Goal: Find specific page/section: Find specific page/section

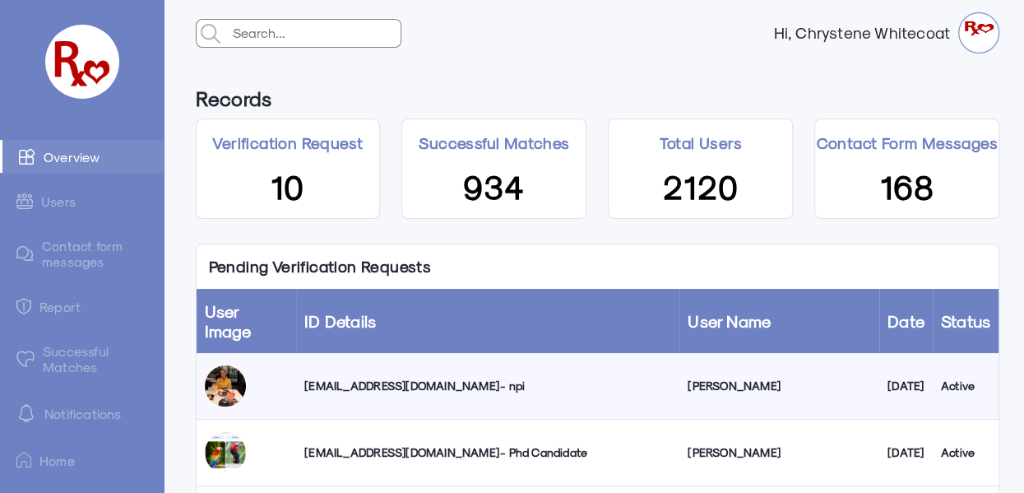
click at [72, 360] on link "Successful Matches" at bounding box center [82, 359] width 164 height 48
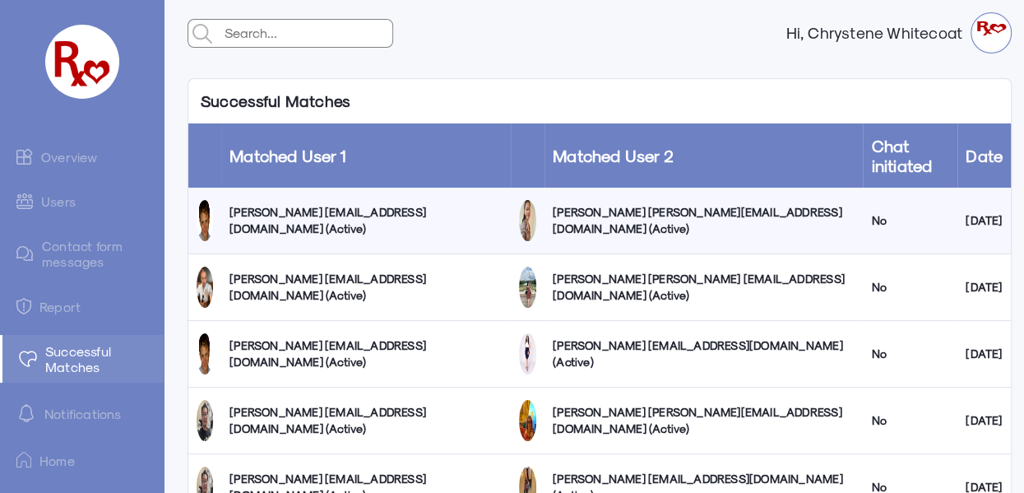
click at [60, 161] on link "Overview" at bounding box center [82, 156] width 164 height 33
